Goal: Information Seeking & Learning: Learn about a topic

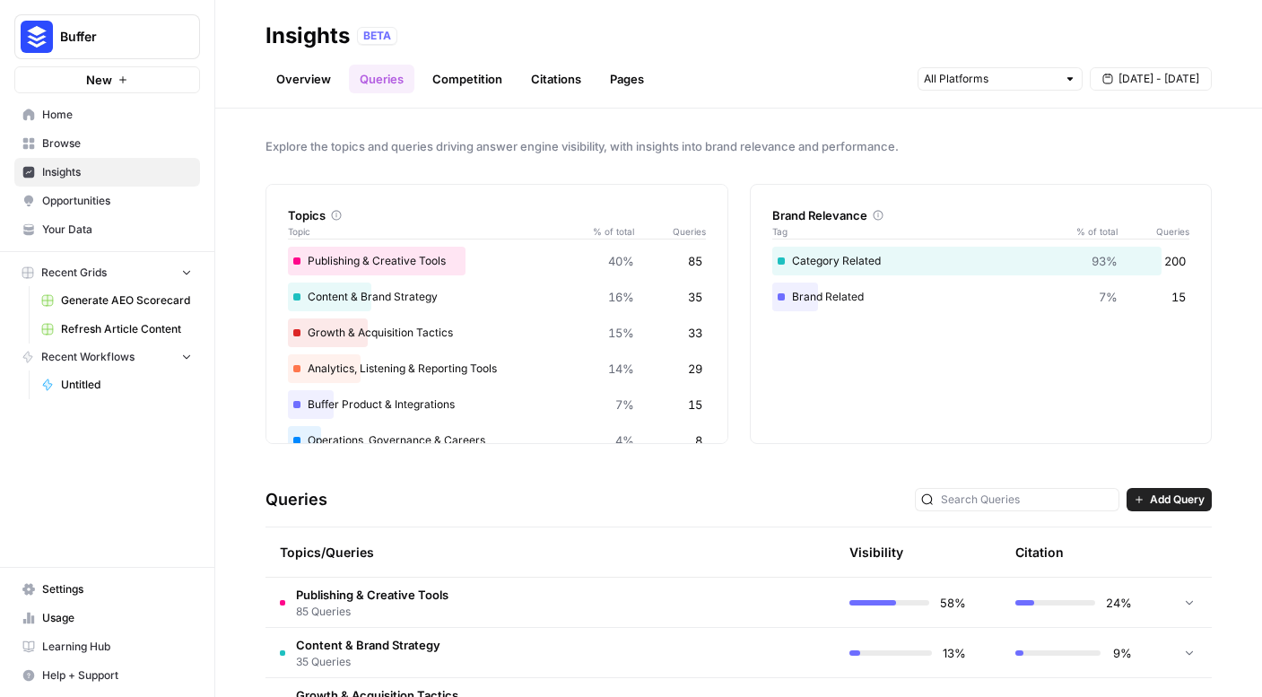
click at [847, 306] on div "Brand Related 7% 15" at bounding box center [982, 297] width 418 height 29
click at [838, 299] on div "Brand Related 7% 15" at bounding box center [982, 297] width 418 height 29
click at [319, 85] on link "Overview" at bounding box center [304, 79] width 76 height 29
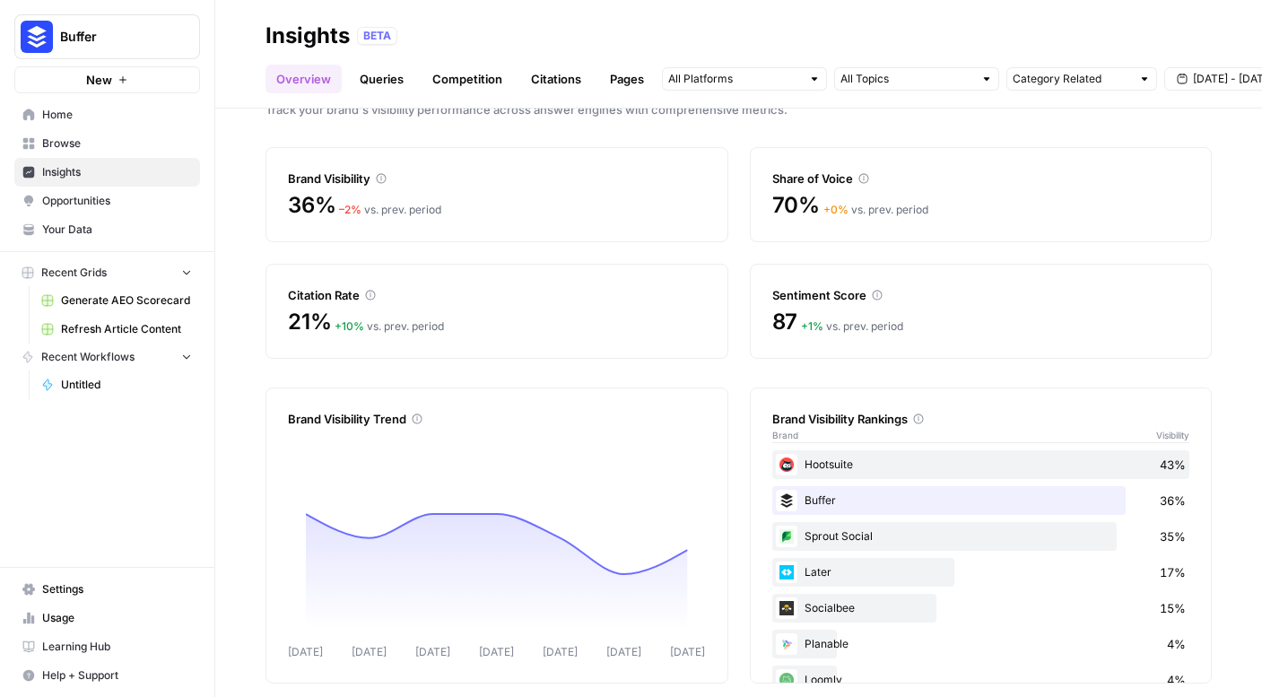
scroll to position [52, 0]
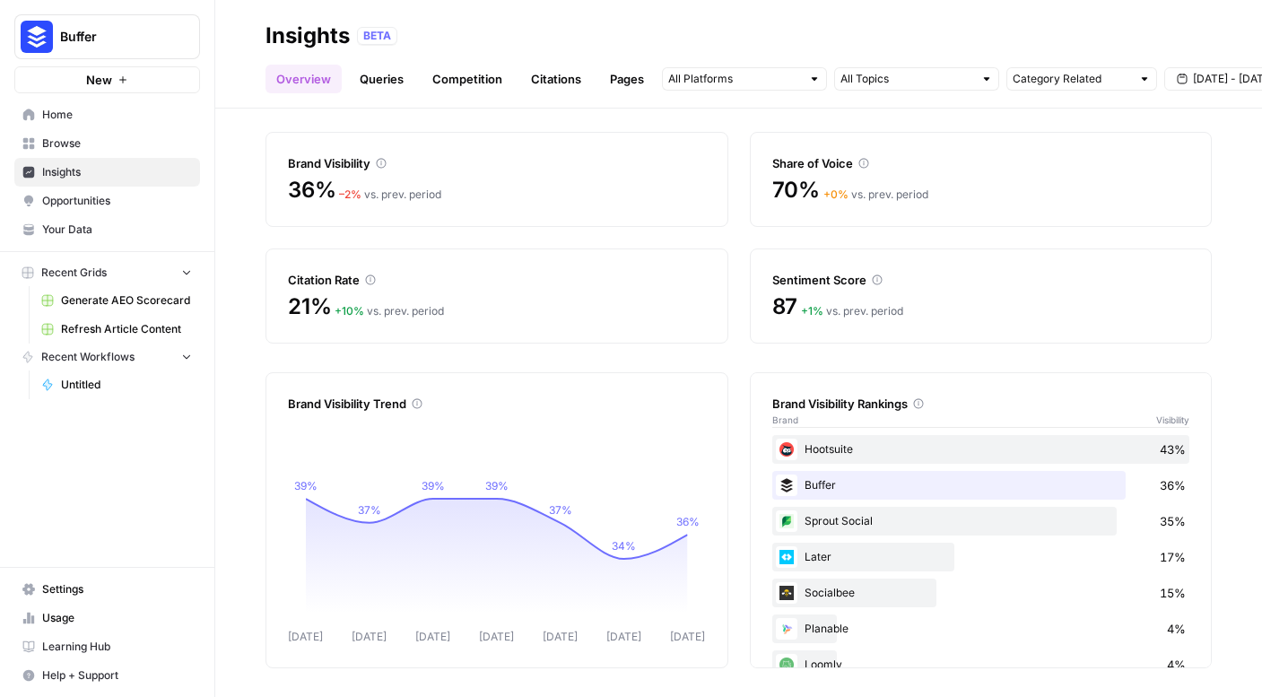
click at [848, 446] on div "Hootsuite 43%" at bounding box center [982, 449] width 418 height 29
click at [491, 74] on link "Competition" at bounding box center [468, 79] width 92 height 29
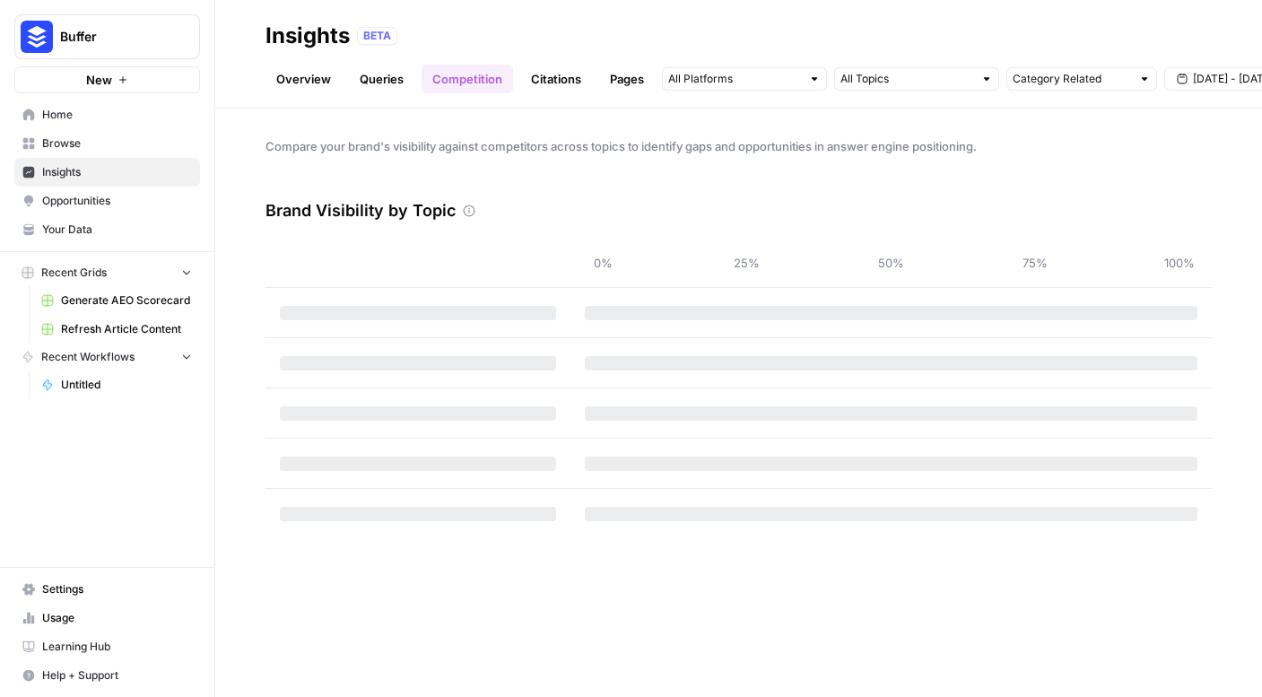
click at [630, 85] on link "Pages" at bounding box center [627, 79] width 56 height 29
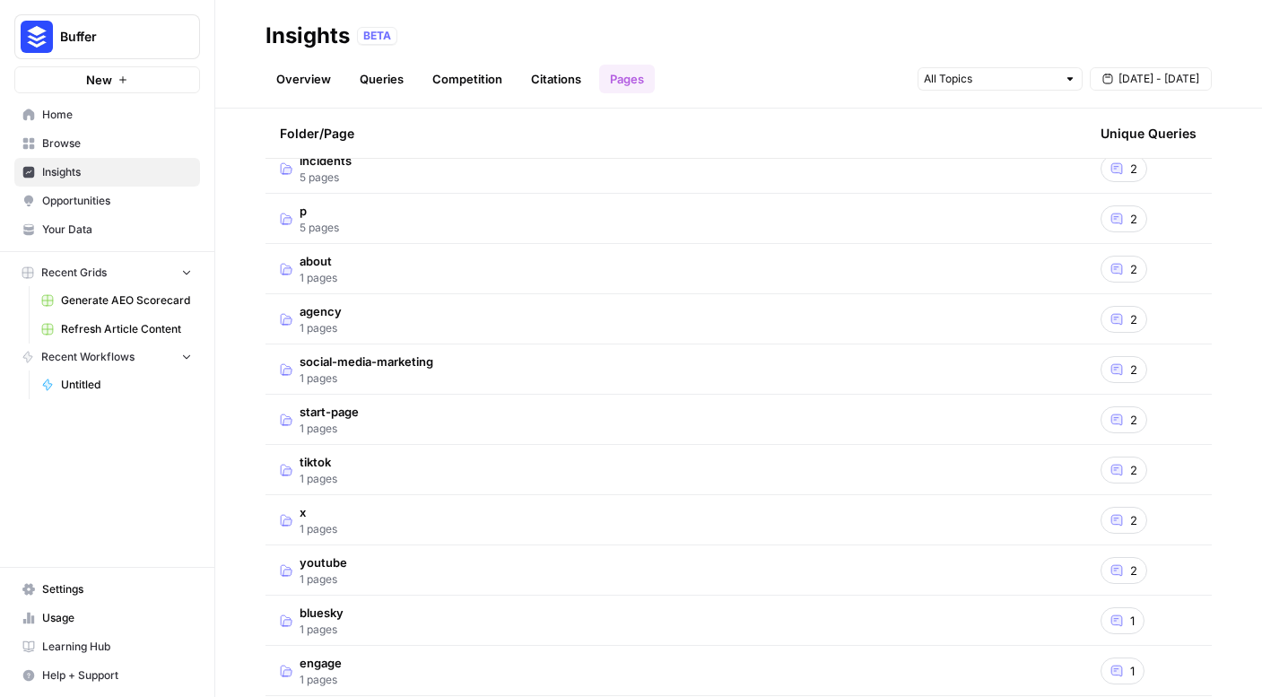
scroll to position [966, 0]
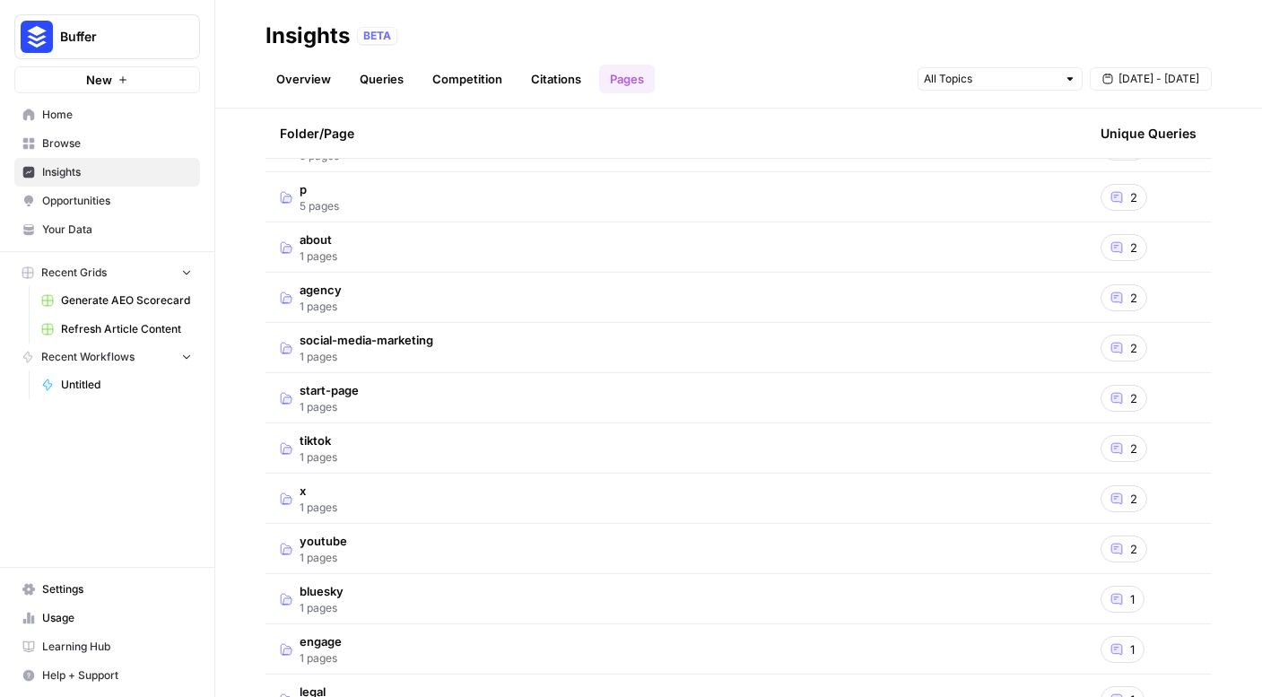
click at [464, 301] on td "agency 1 pages" at bounding box center [676, 297] width 821 height 49
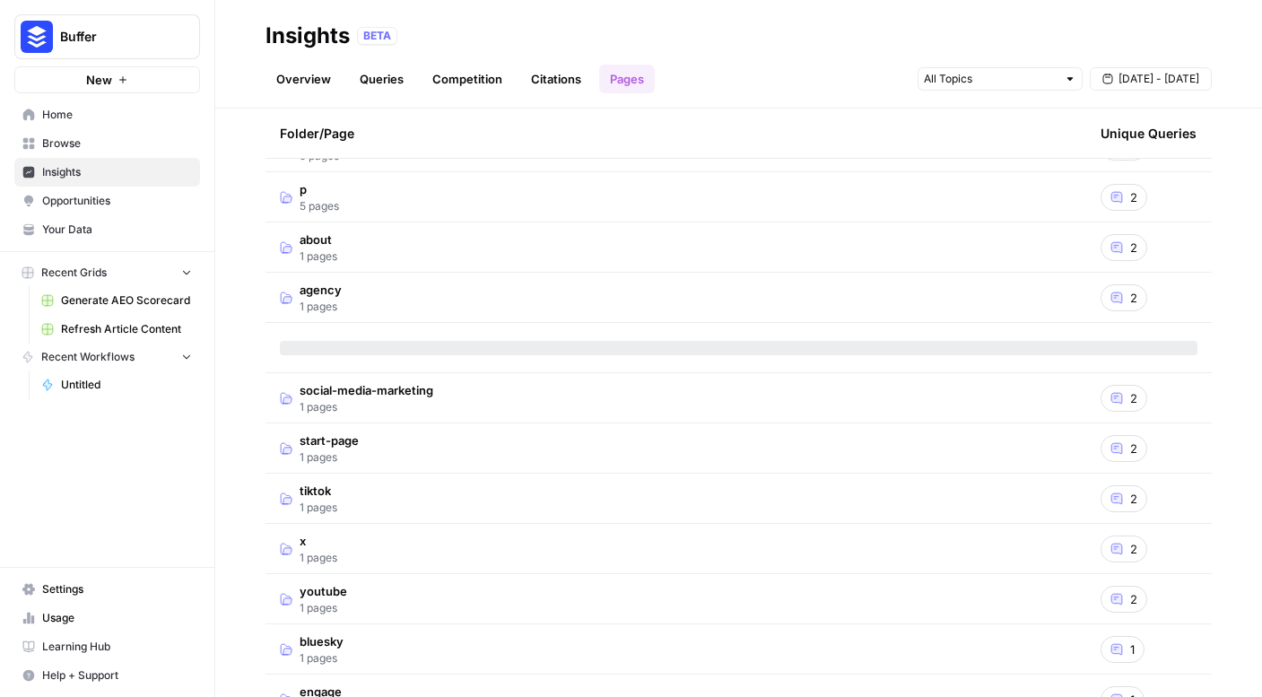
click at [417, 297] on td "agency 1 pages" at bounding box center [676, 297] width 821 height 49
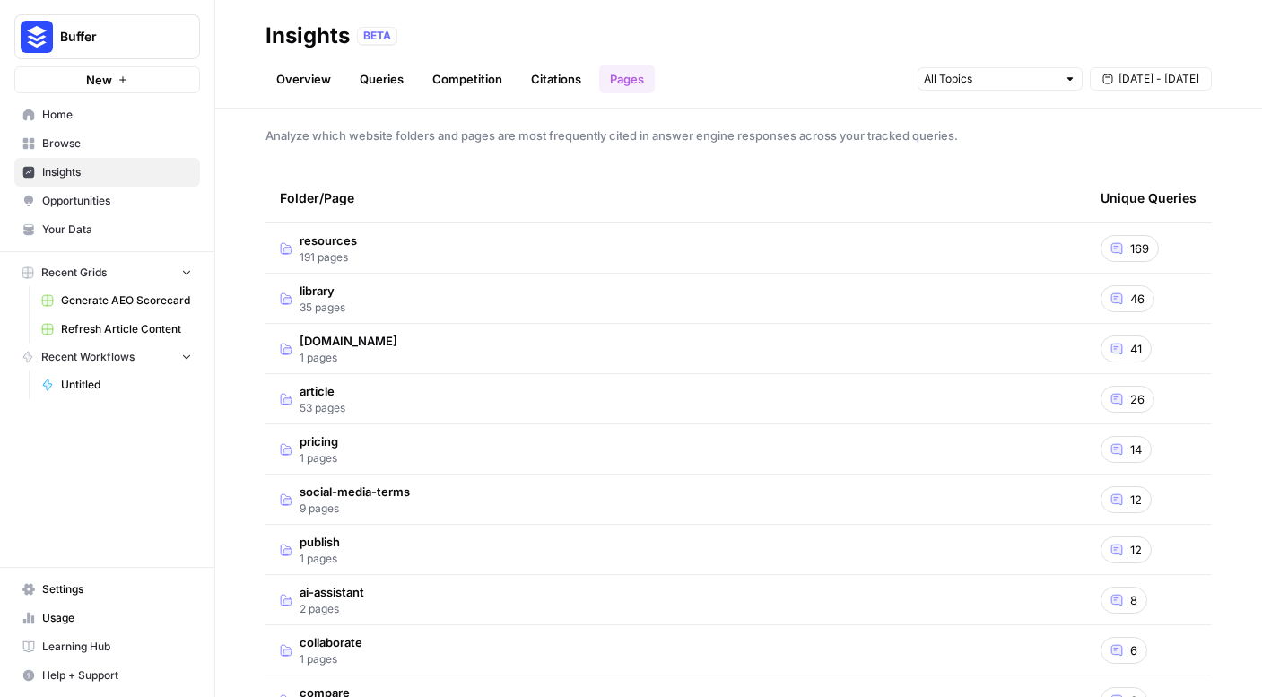
scroll to position [3, 0]
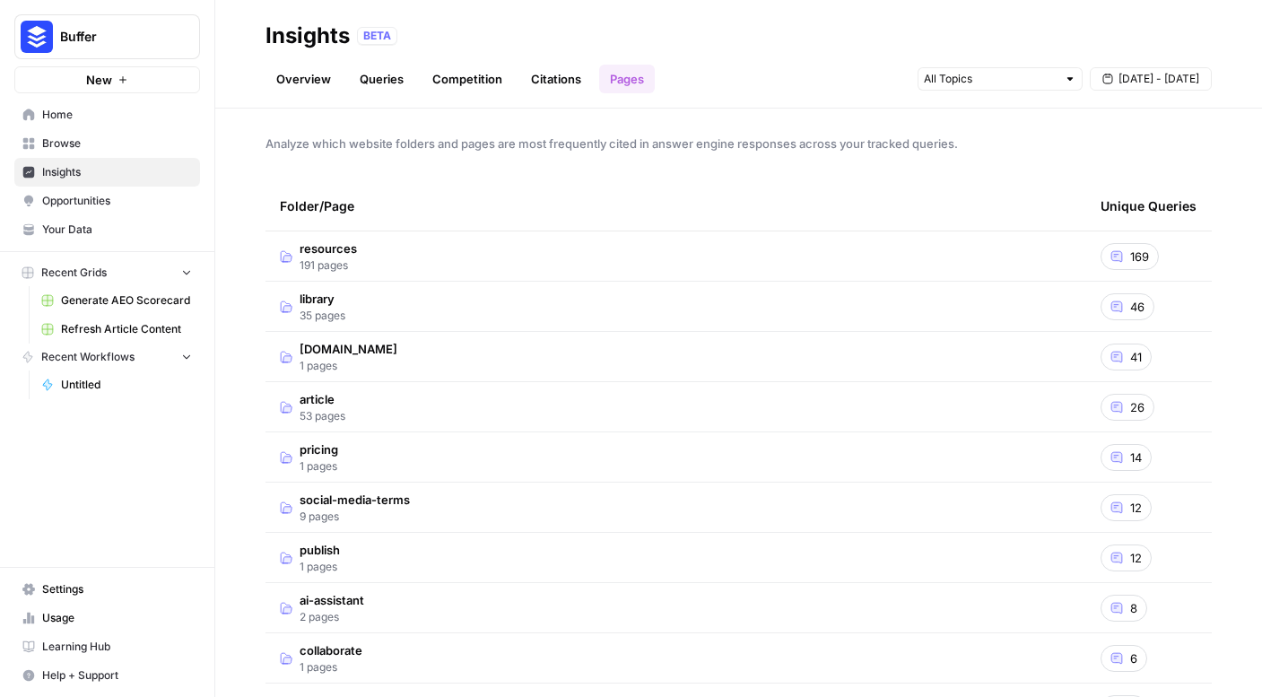
click at [363, 255] on td "resources 191 pages" at bounding box center [676, 255] width 821 height 49
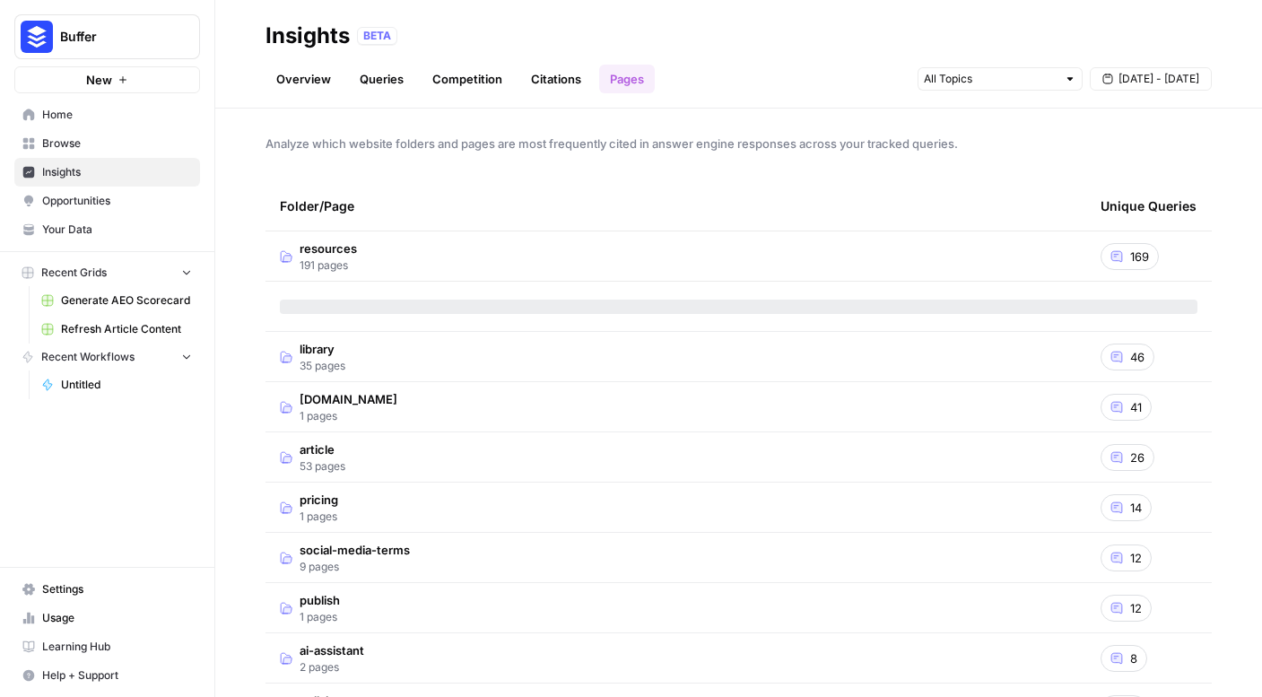
click at [363, 255] on td "resources 191 pages" at bounding box center [676, 255] width 821 height 49
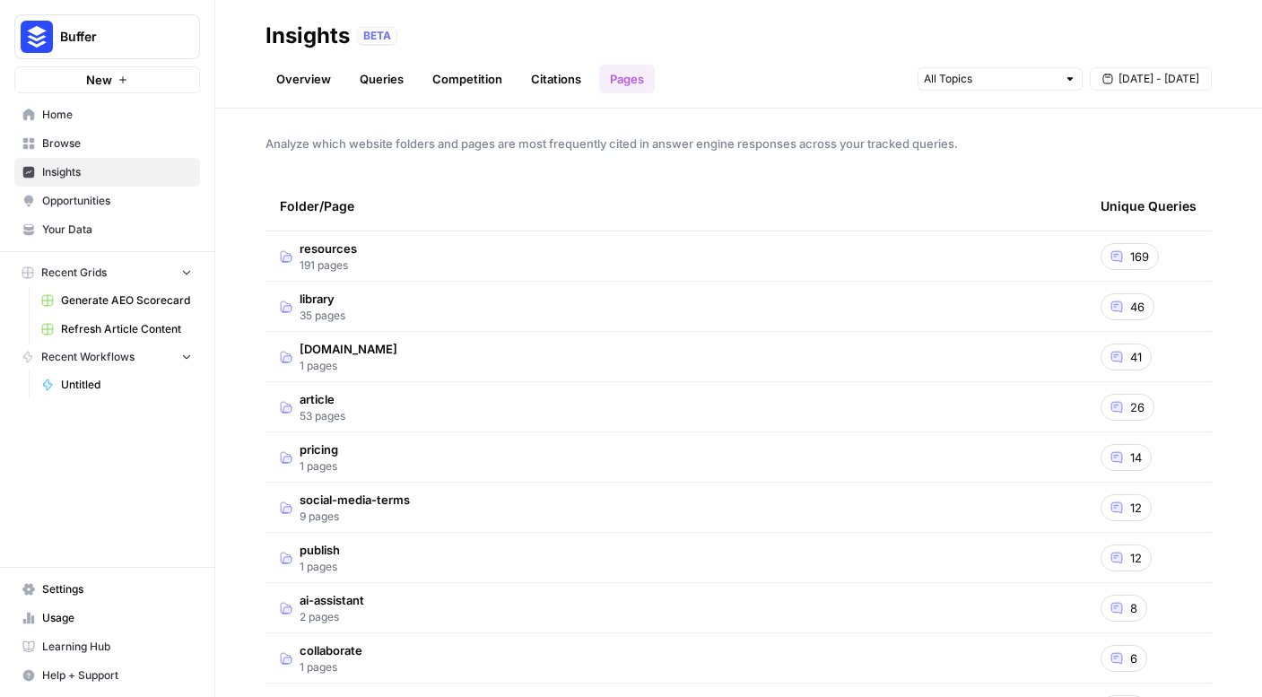
click at [345, 327] on td "library 35 pages" at bounding box center [676, 306] width 821 height 49
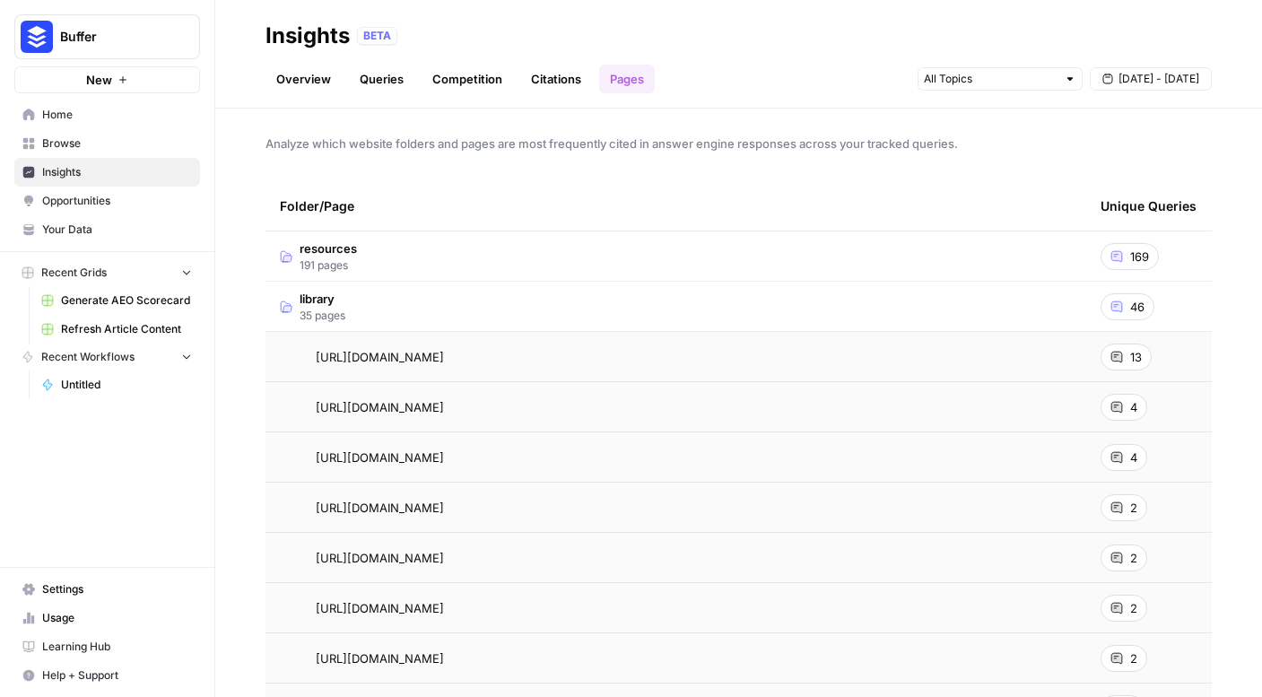
click at [418, 327] on td "library 35 pages" at bounding box center [676, 306] width 821 height 49
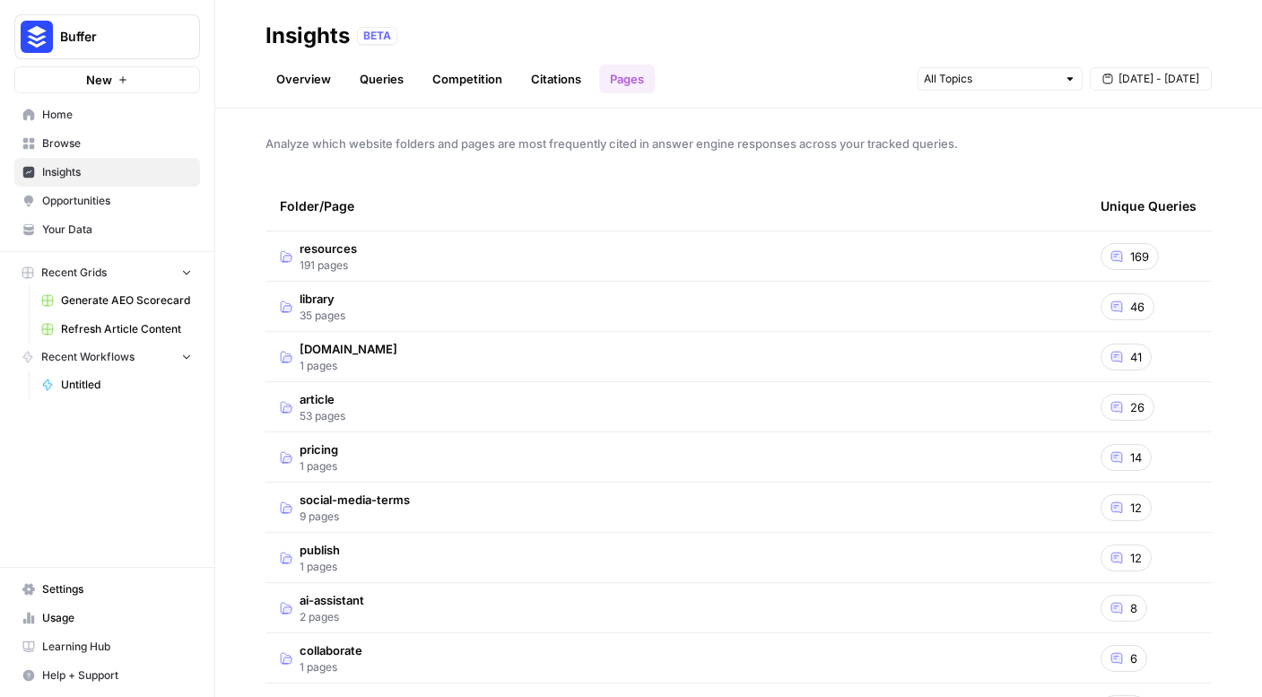
click at [543, 74] on link "Citations" at bounding box center [556, 79] width 72 height 29
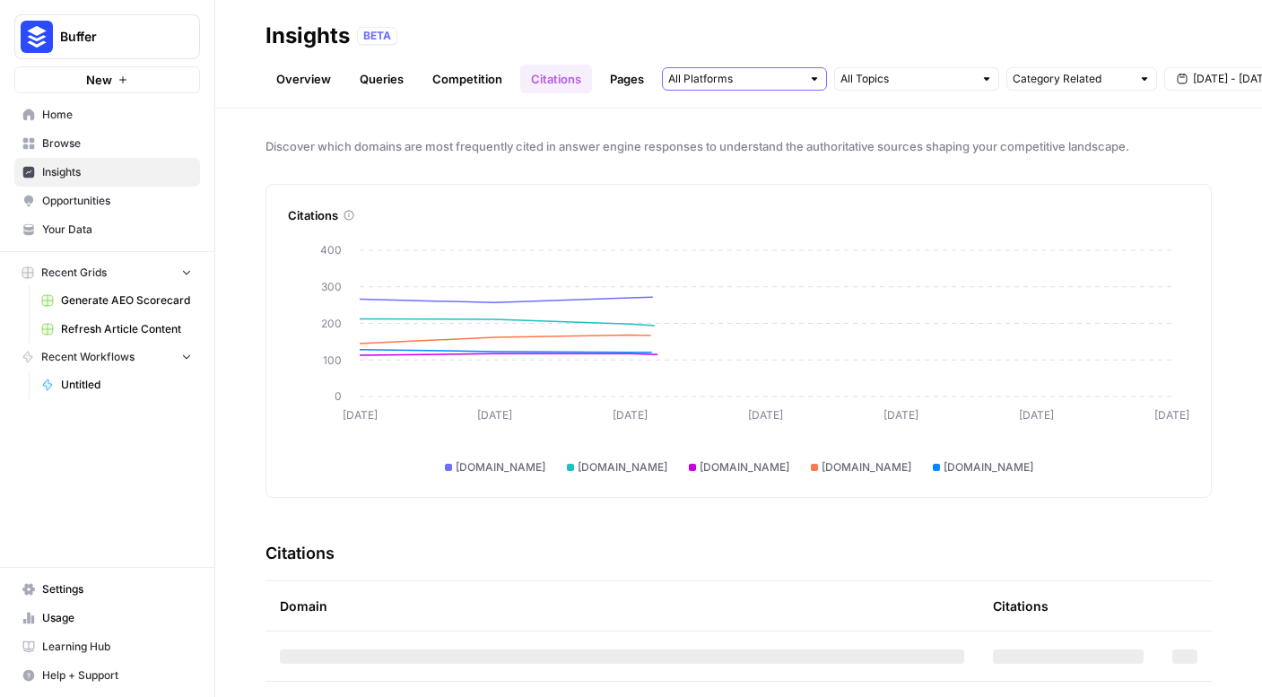
click at [731, 82] on input "text" at bounding box center [734, 79] width 133 height 18
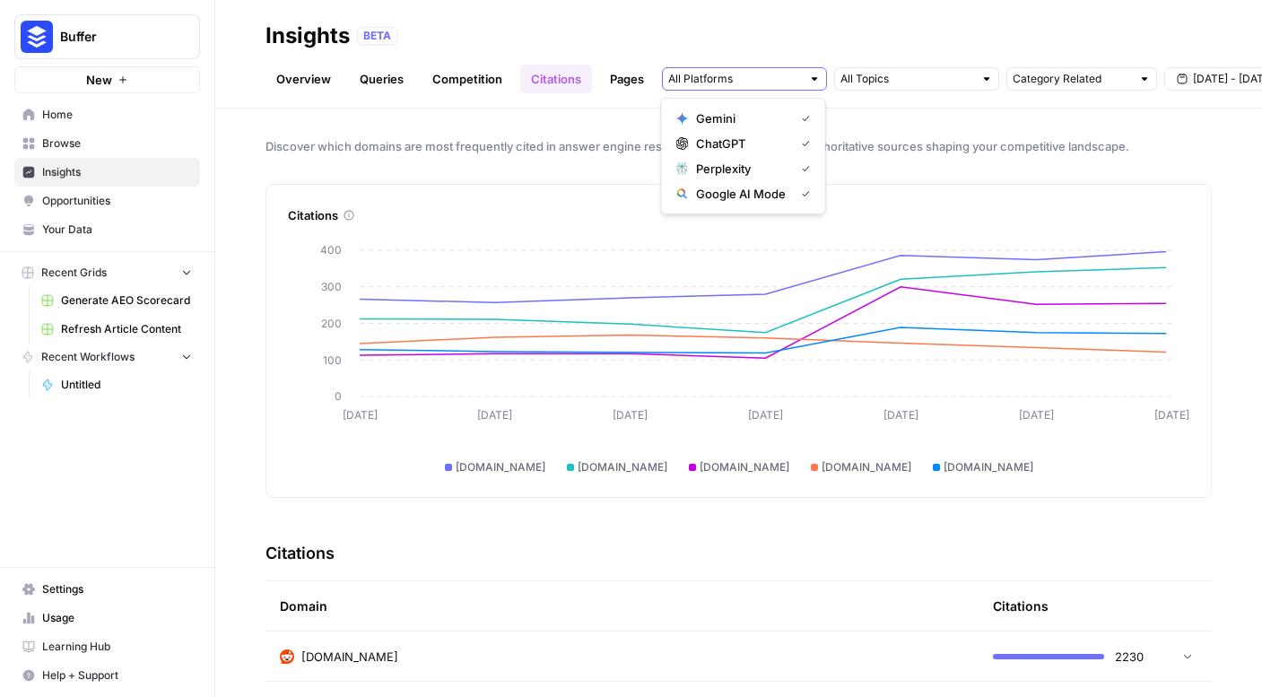
click at [731, 82] on input "text" at bounding box center [734, 79] width 133 height 18
click at [999, 191] on div "Citations" at bounding box center [739, 204] width 902 height 39
click at [747, 86] on input "text" at bounding box center [734, 79] width 133 height 18
click at [729, 118] on span "Gemini" at bounding box center [742, 118] width 92 height 18
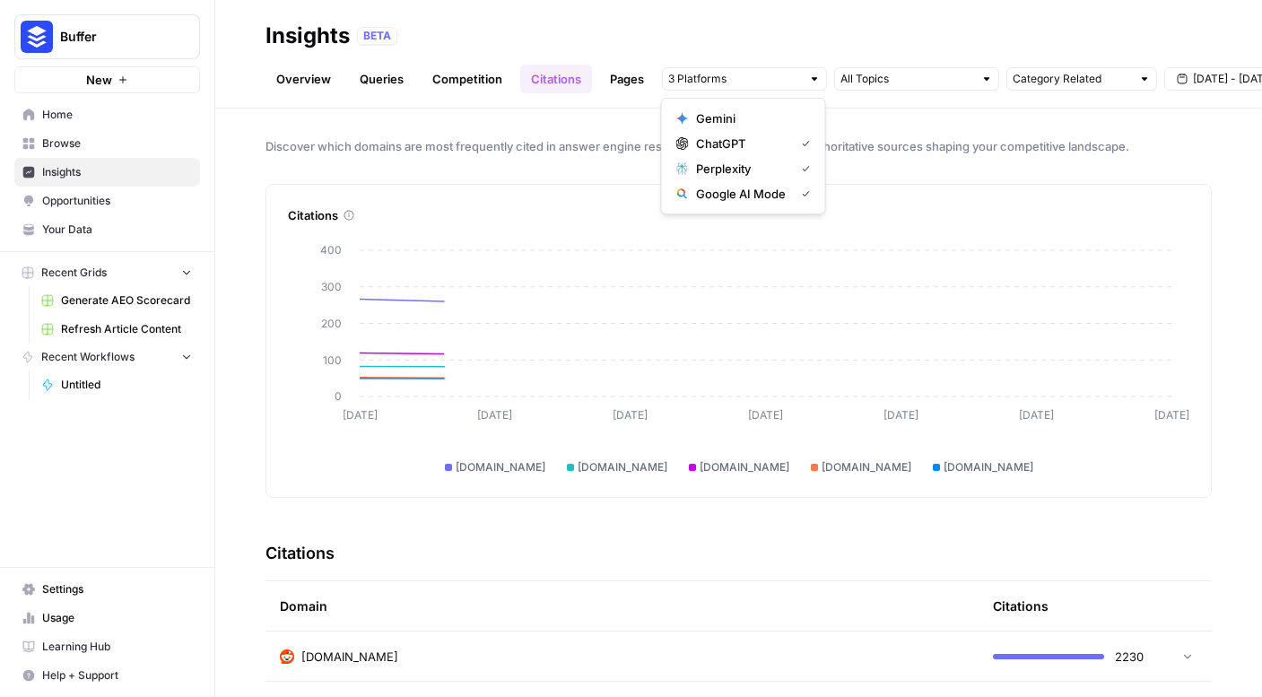
click at [726, 163] on span "Perplexity" at bounding box center [742, 169] width 92 height 18
click at [726, 189] on span "Google AI Mode" at bounding box center [742, 194] width 92 height 18
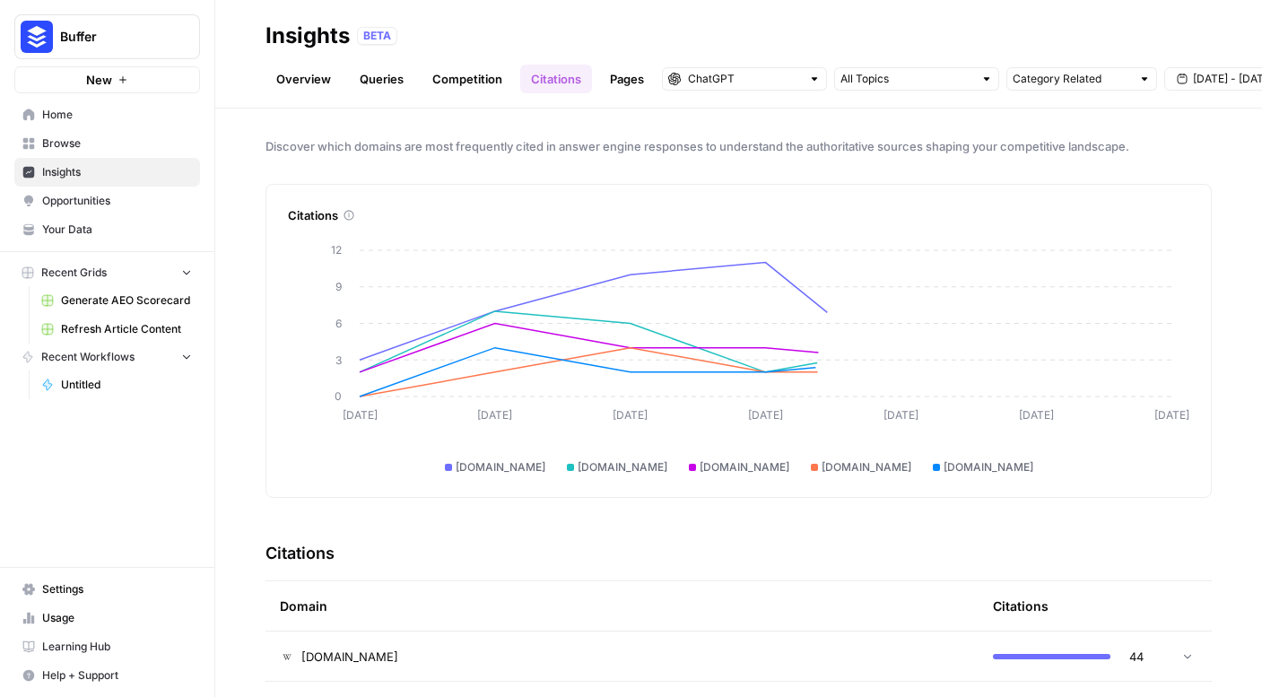
click at [968, 133] on div "Discover which domains are most frequently cited in answer engine responses to …" at bounding box center [738, 403] width 1047 height 589
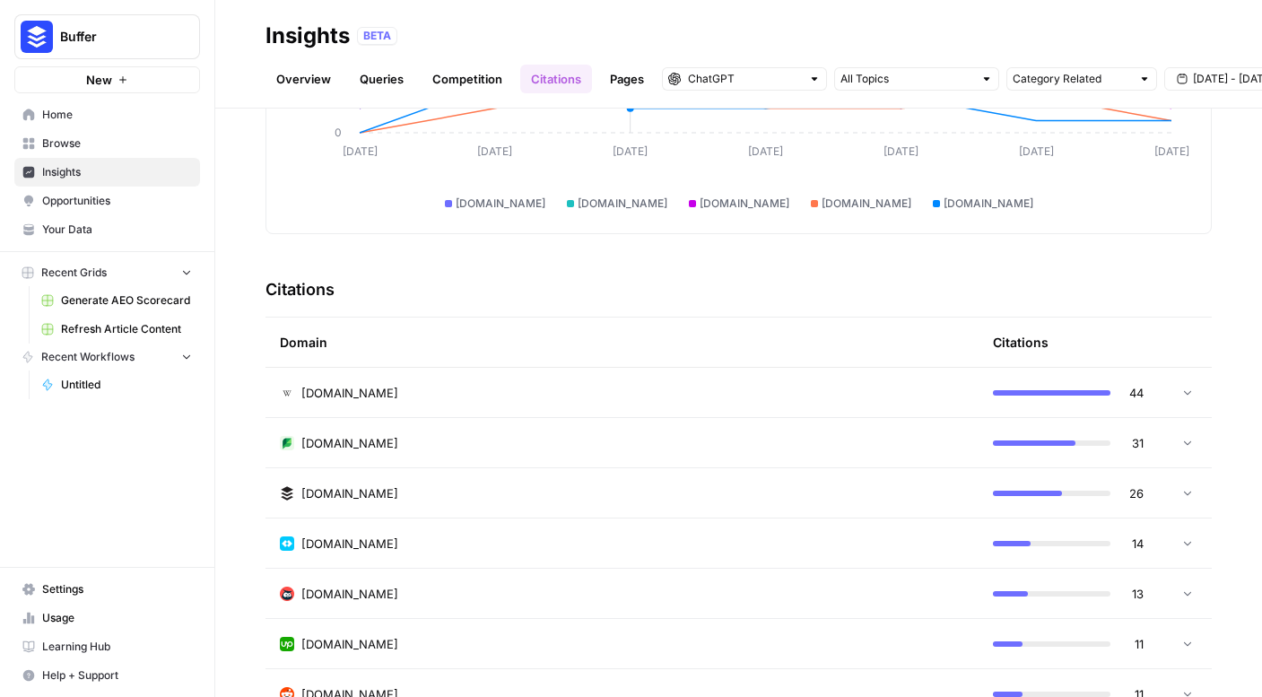
scroll to position [269, 0]
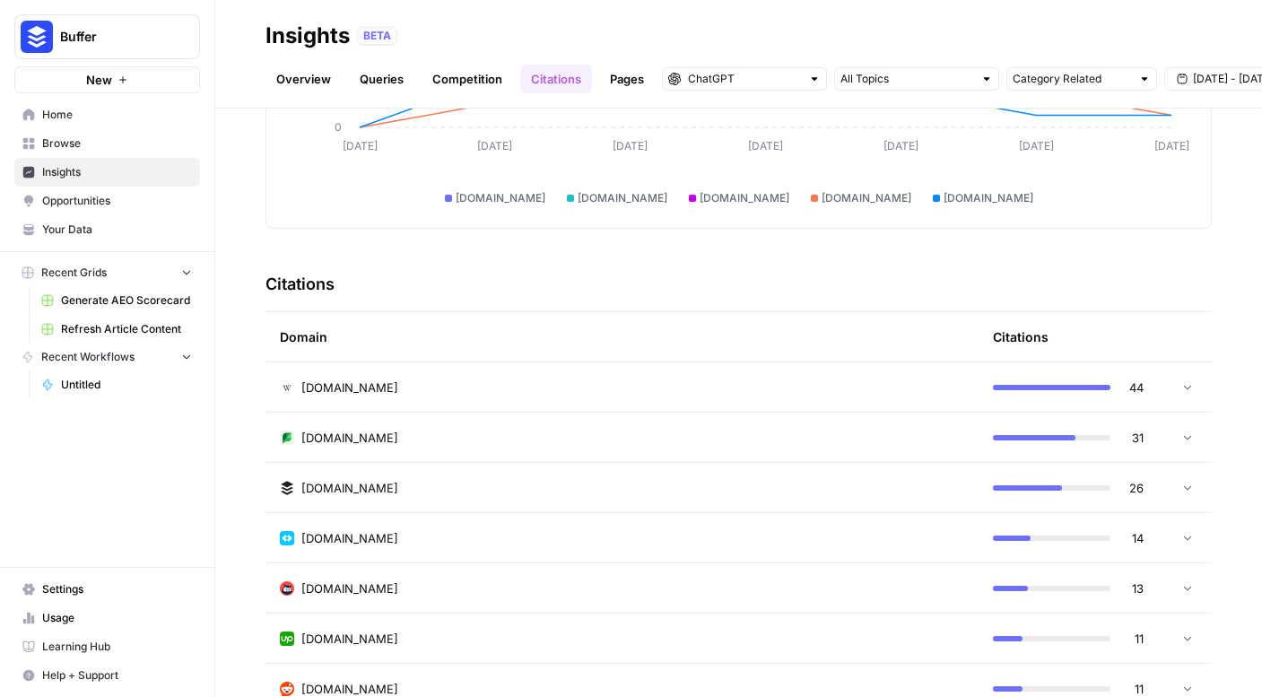
click at [691, 379] on div "[DOMAIN_NAME]" at bounding box center [622, 388] width 685 height 18
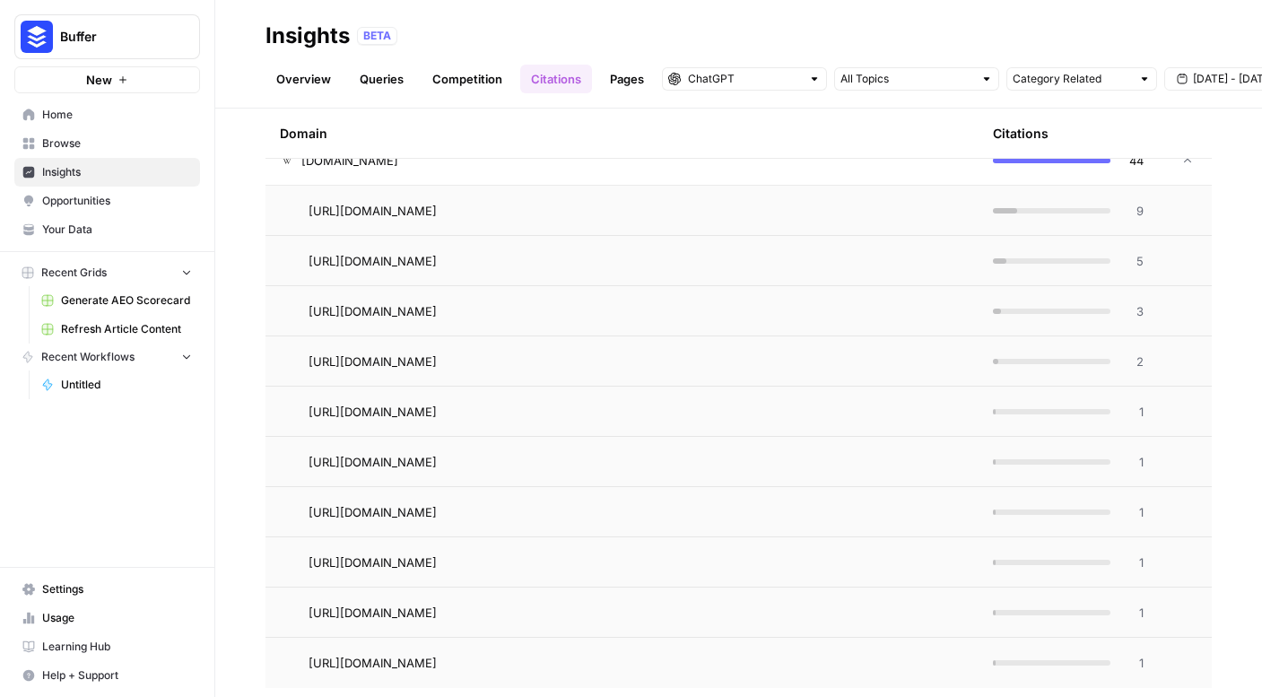
scroll to position [184, 0]
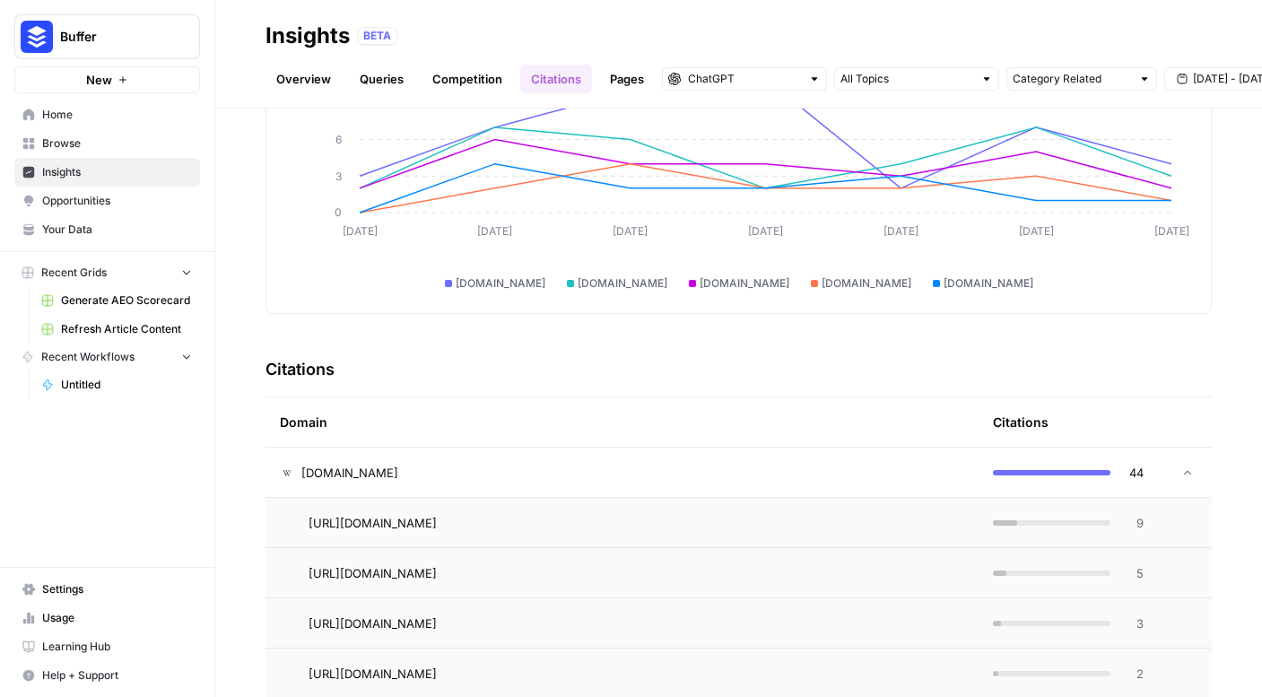
click at [650, 476] on div "[DOMAIN_NAME]" at bounding box center [622, 473] width 685 height 18
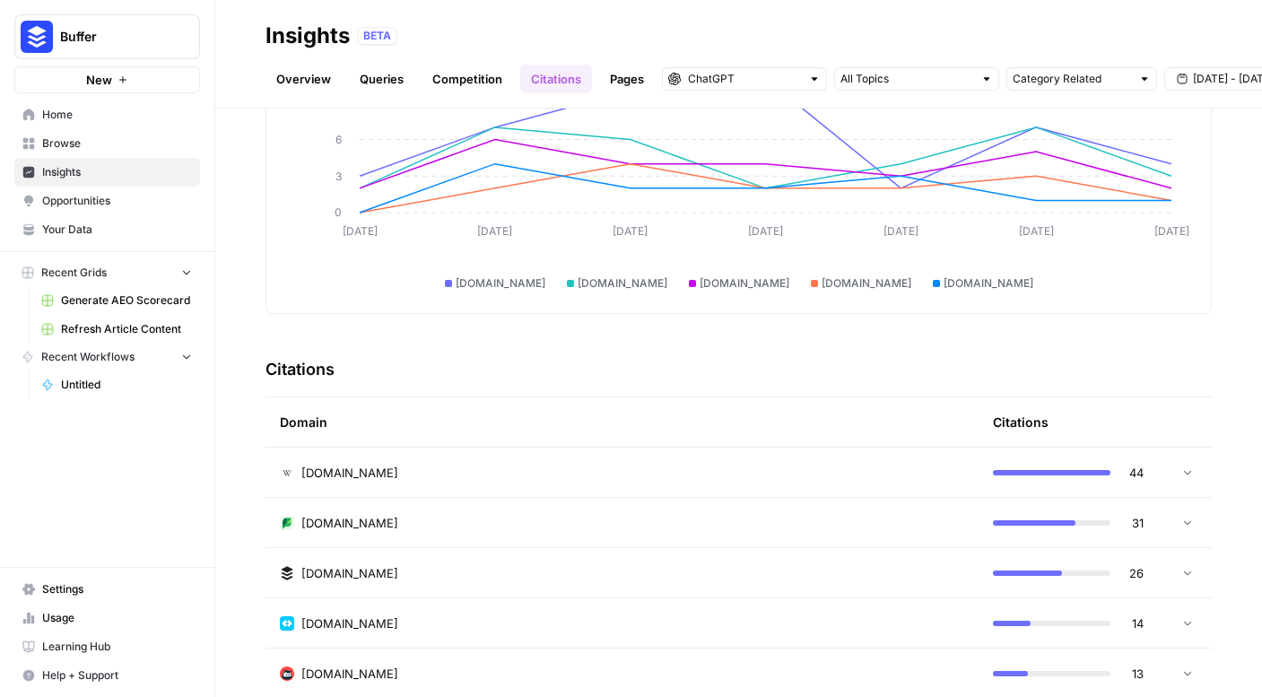
click at [617, 557] on td "[DOMAIN_NAME]" at bounding box center [622, 572] width 713 height 49
